Goal: Book appointment/travel/reservation

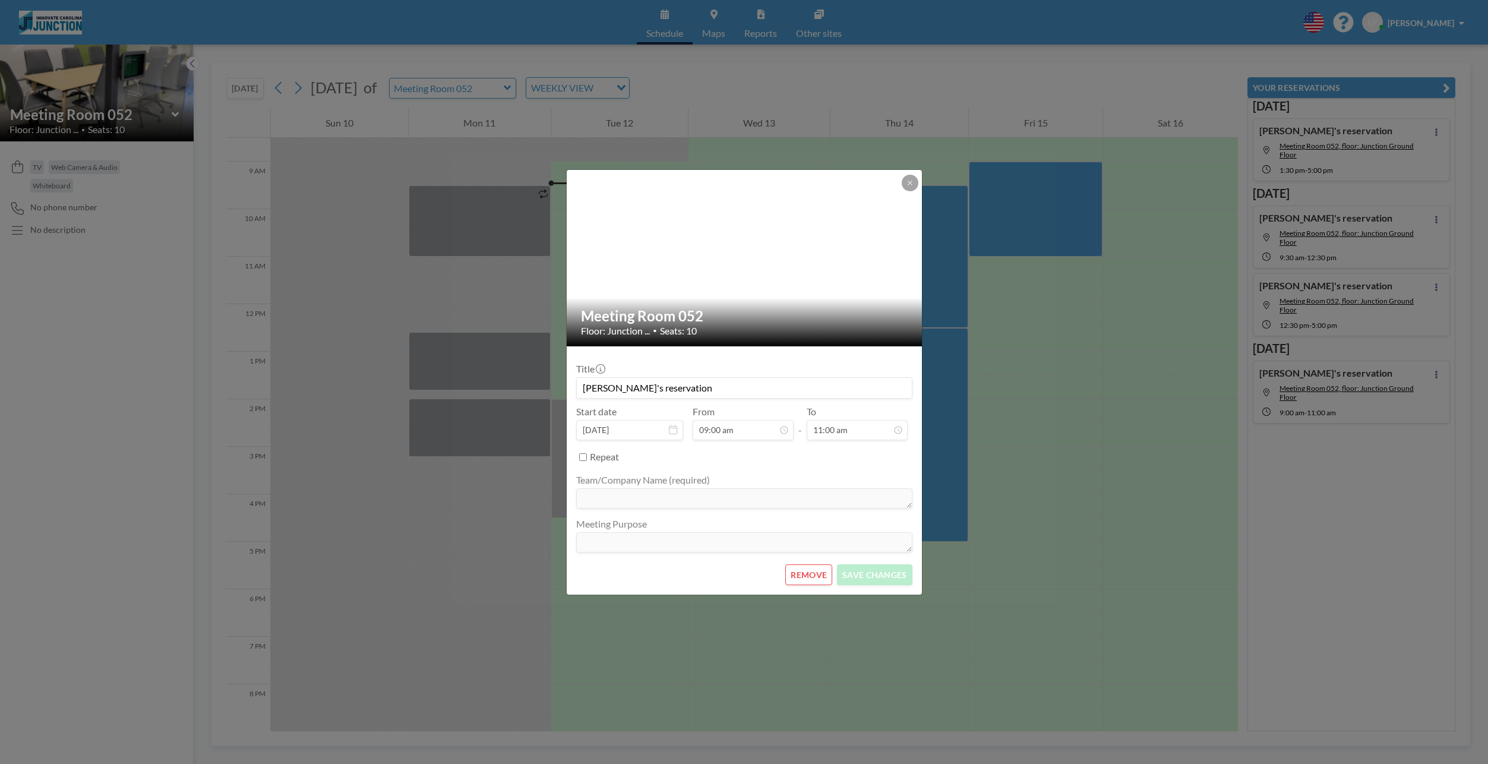
scroll to position [465, 0]
click at [910, 179] on icon at bounding box center [910, 182] width 7 height 7
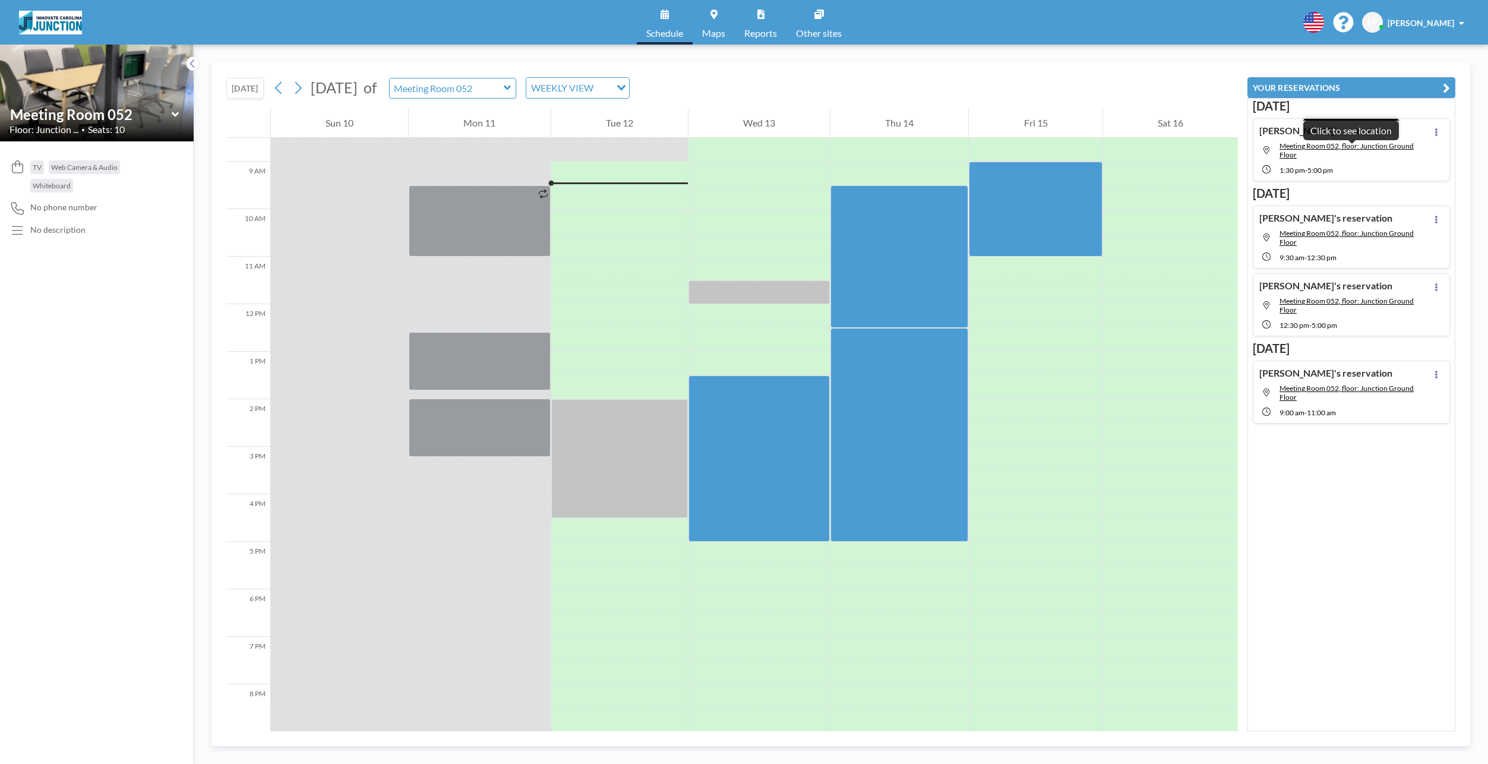
click at [1334, 151] on span "Meeting Room 052, floor: Junction Ground Floor" at bounding box center [1355, 150] width 150 height 18
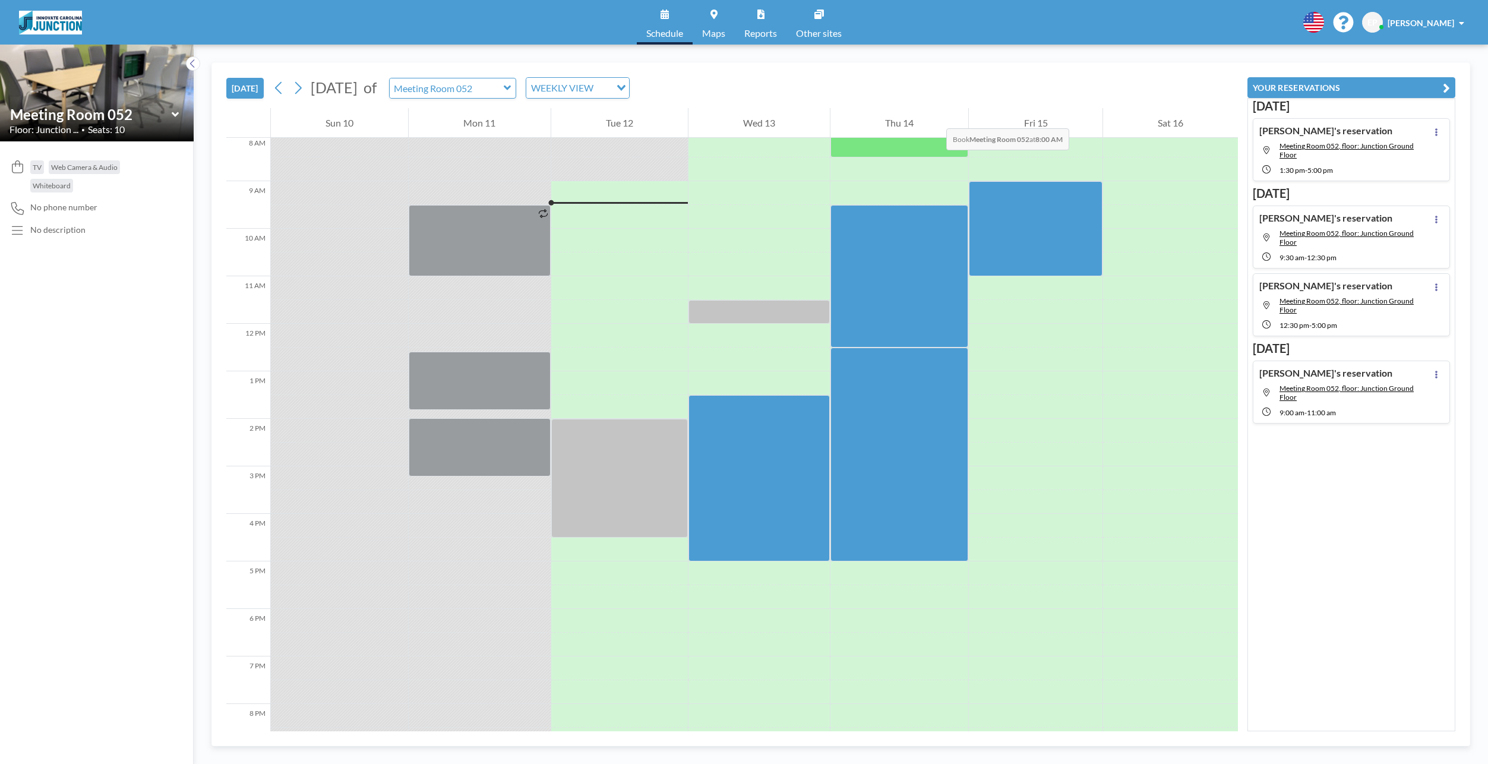
scroll to position [404, 0]
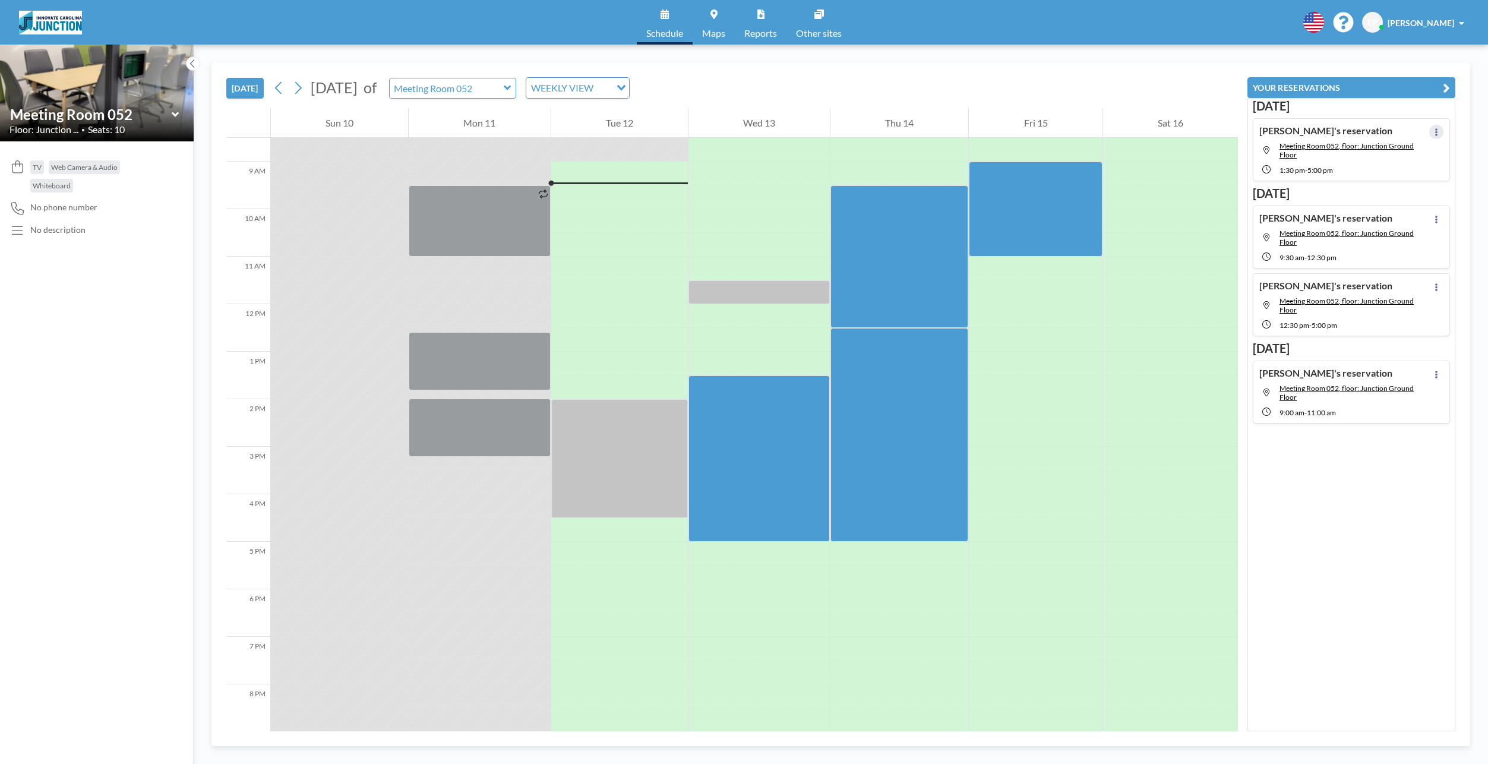
click at [1434, 132] on icon at bounding box center [1436, 132] width 5 height 8
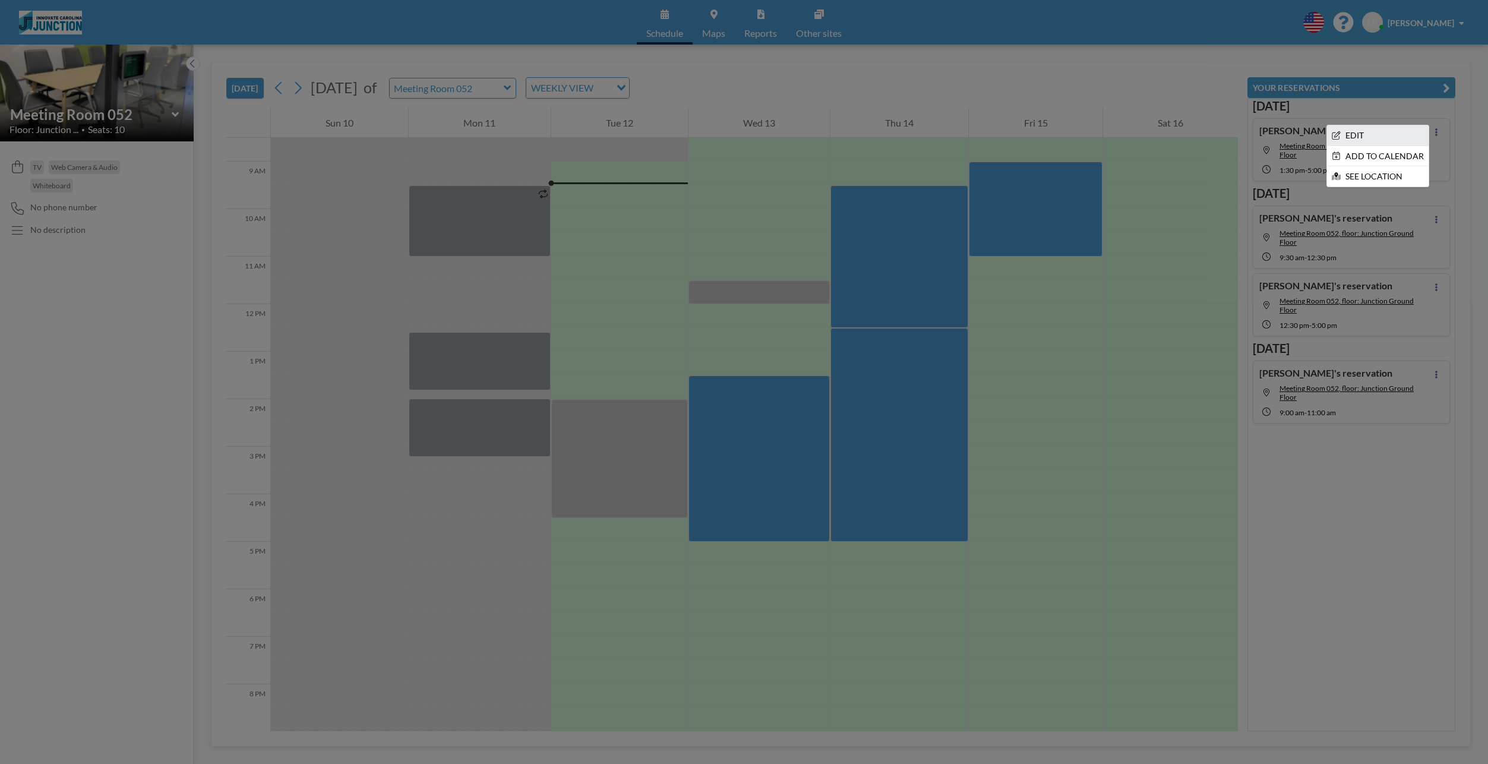
click at [1392, 135] on li "EDIT" at bounding box center [1378, 135] width 102 height 20
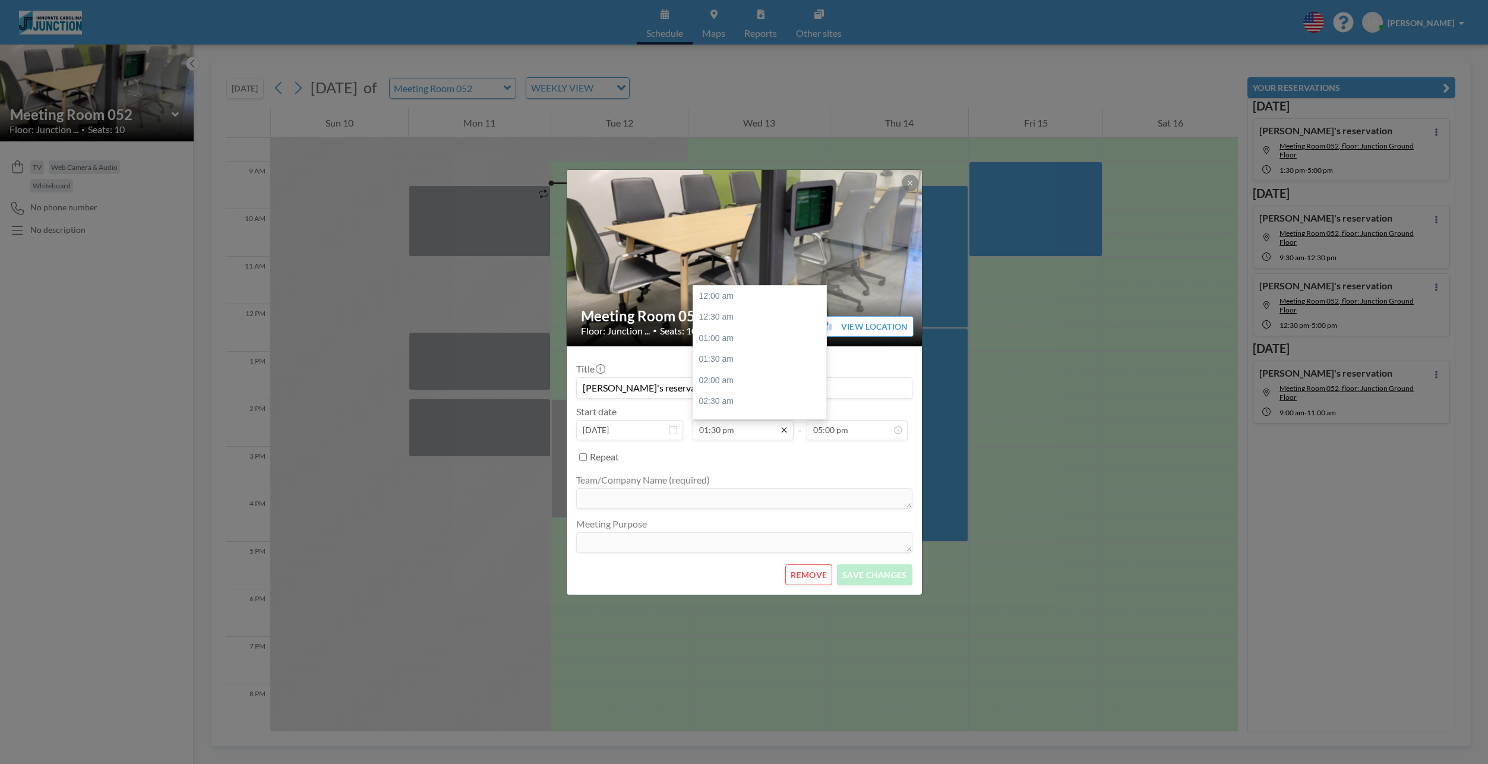
scroll to position [571, 0]
click at [740, 378] on div "03:30 pm" at bounding box center [762, 380] width 139 height 21
type input "03:30 pm"
click at [872, 575] on button "SAVE CHANGES" at bounding box center [874, 574] width 75 height 21
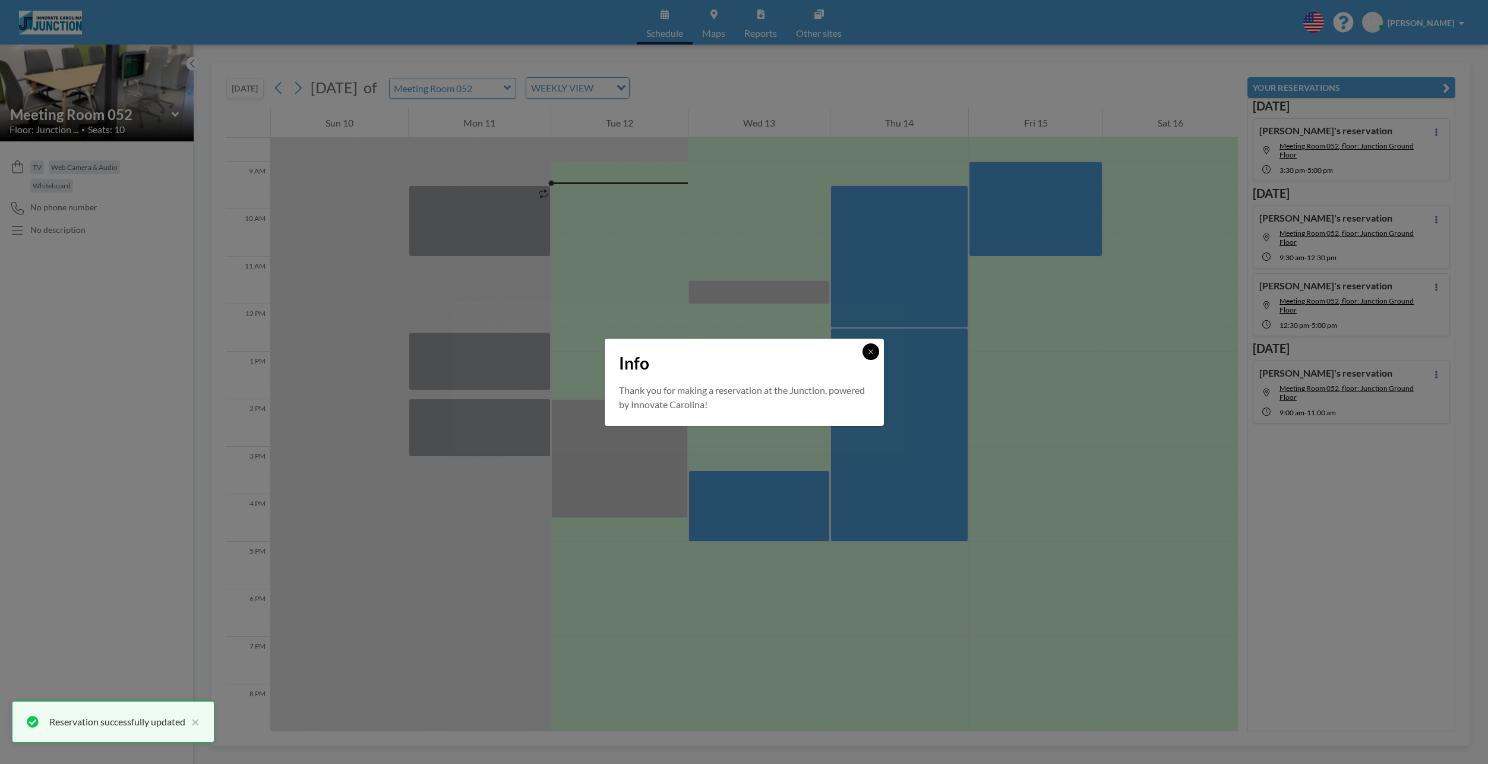
click at [871, 351] on icon at bounding box center [870, 351] width 7 height 7
